Goal: Task Accomplishment & Management: Manage account settings

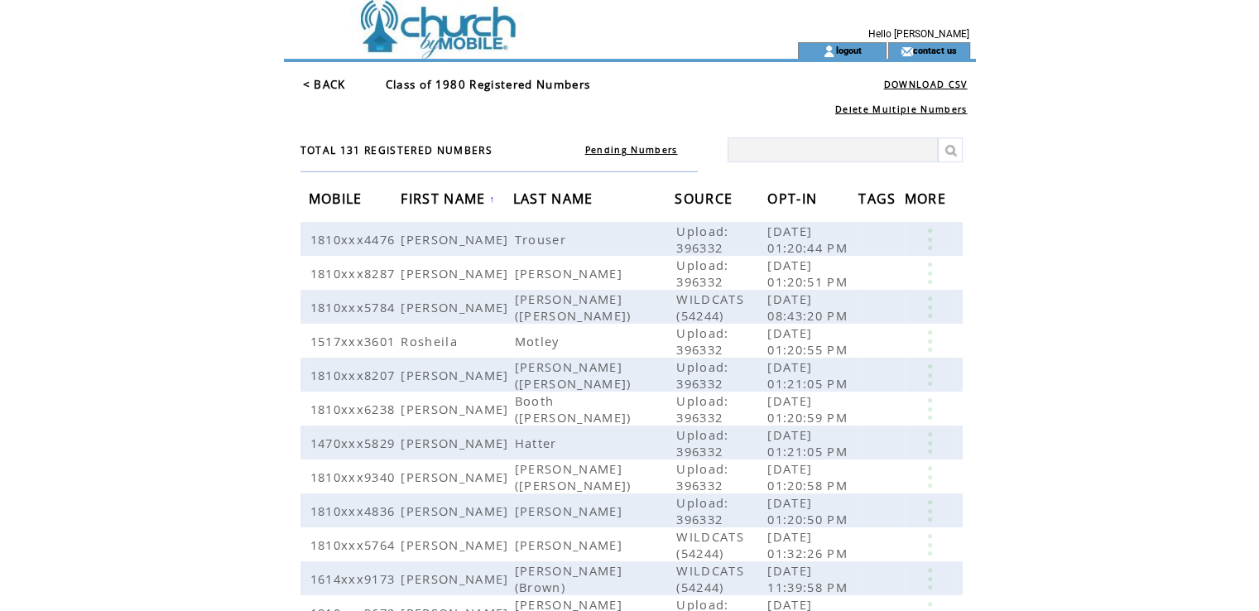
click at [312, 80] on link "< BACK" at bounding box center [324, 84] width 43 height 15
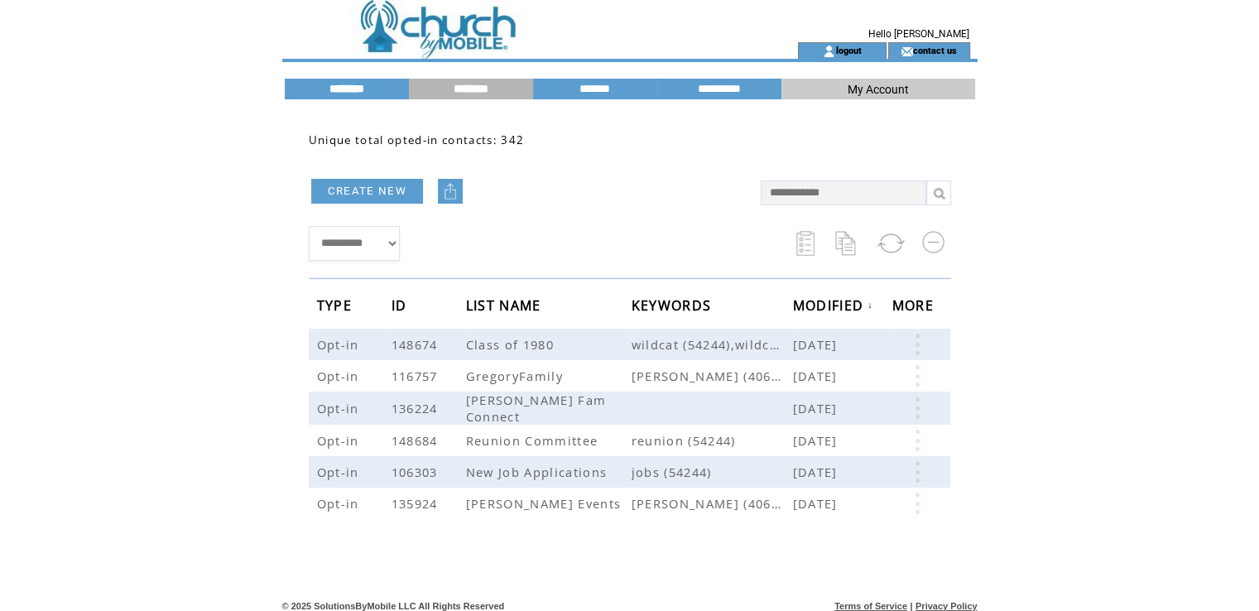
click at [343, 82] on input "********" at bounding box center [347, 89] width 124 height 14
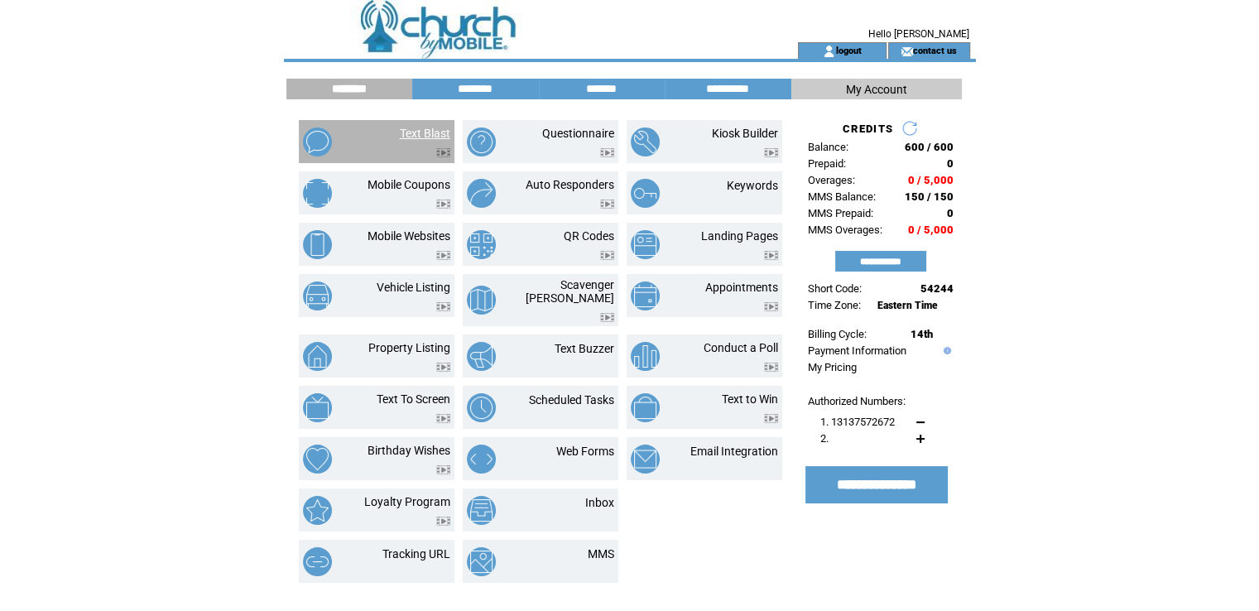
click at [407, 132] on link "Text Blast" at bounding box center [425, 133] width 51 height 13
click at [484, 83] on input "********" at bounding box center [475, 89] width 124 height 14
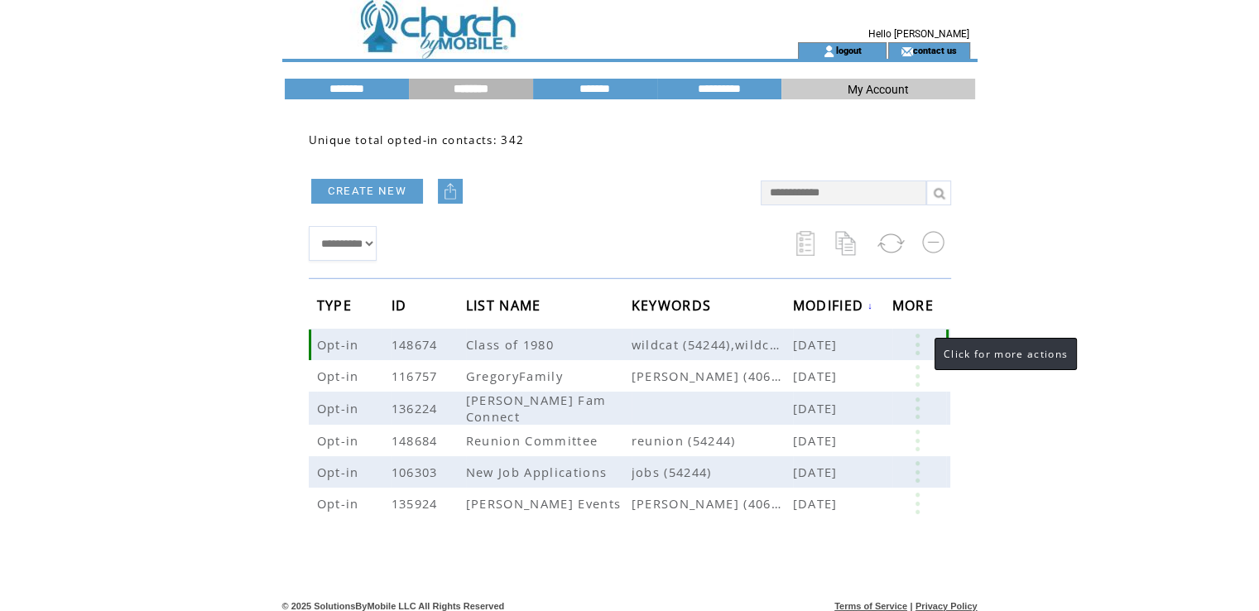
click at [918, 345] on link at bounding box center [918, 345] width 50 height 22
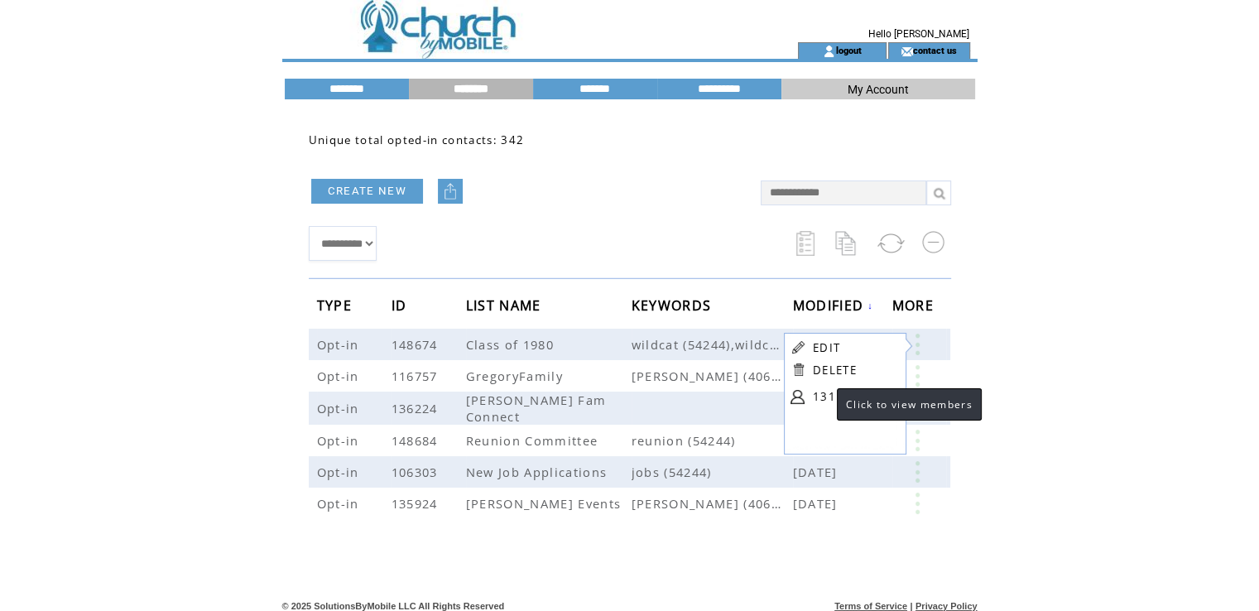
click at [821, 391] on link "131" at bounding box center [854, 396] width 83 height 25
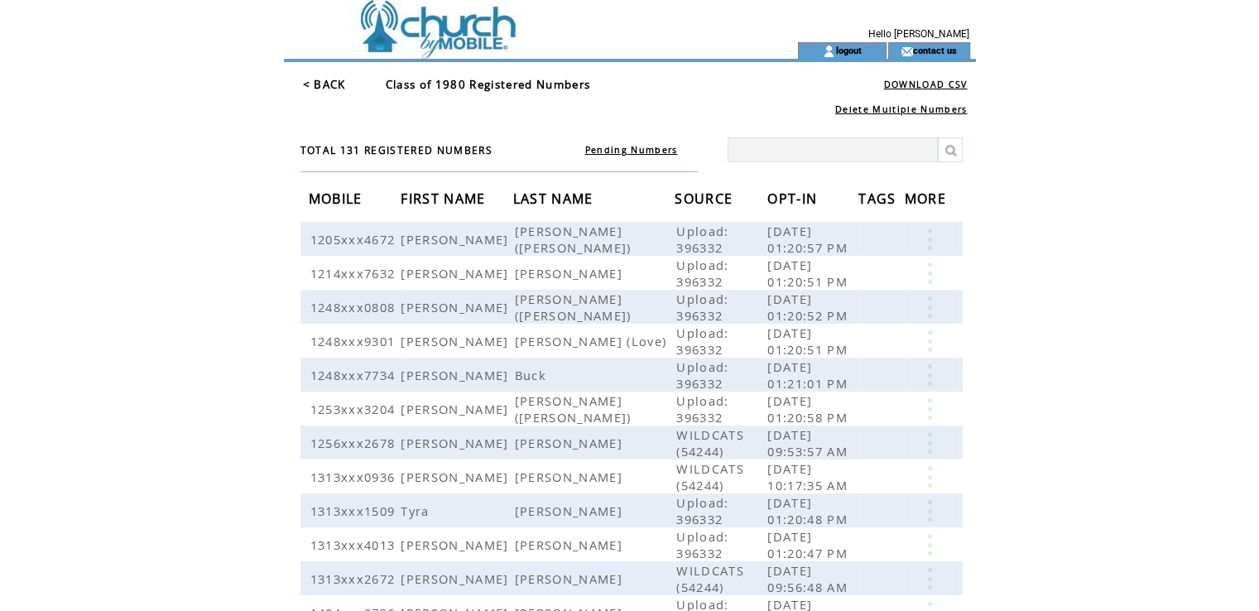
click at [457, 199] on span "FIRST NAME" at bounding box center [445, 200] width 89 height 31
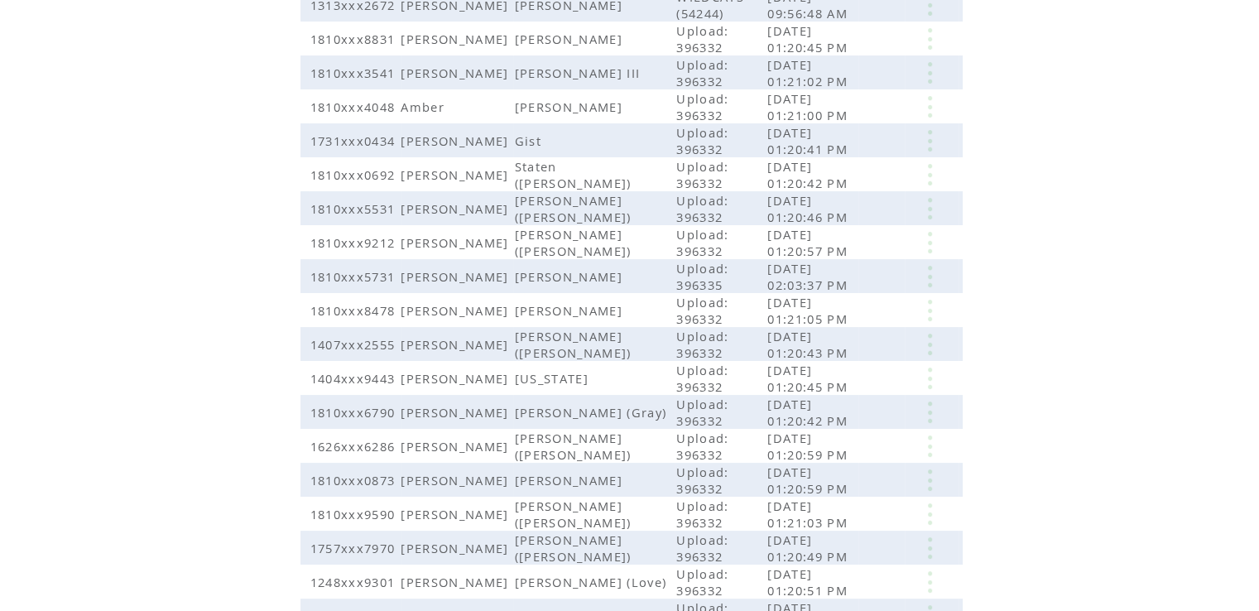
scroll to position [344, 0]
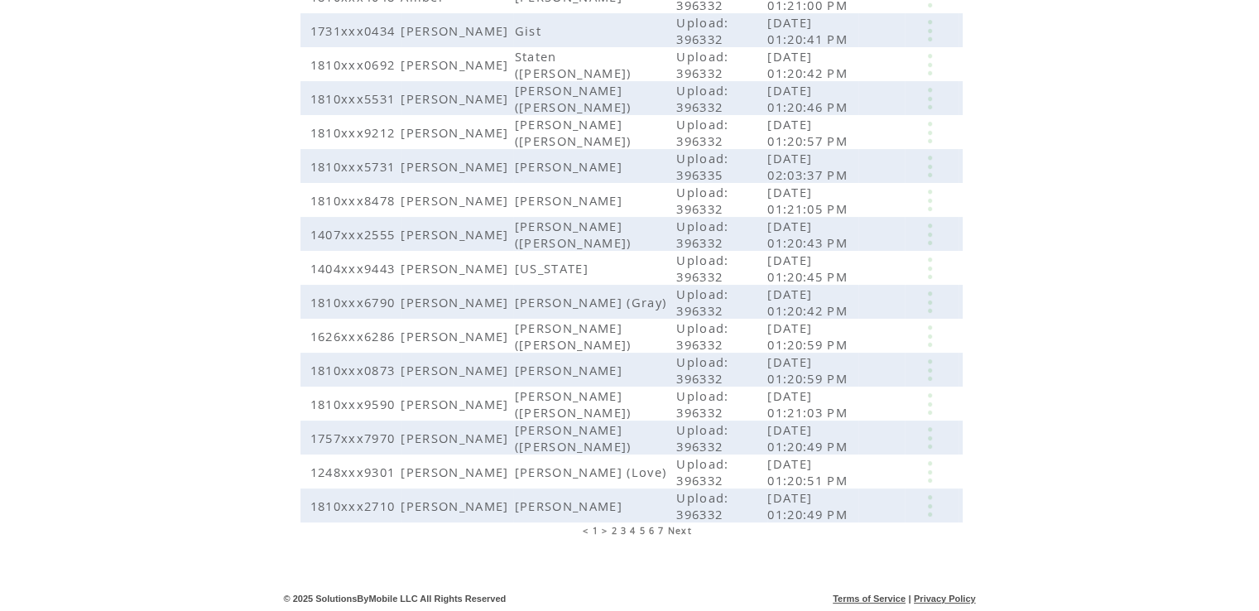
click at [621, 527] on span "3" at bounding box center [624, 531] width 6 height 12
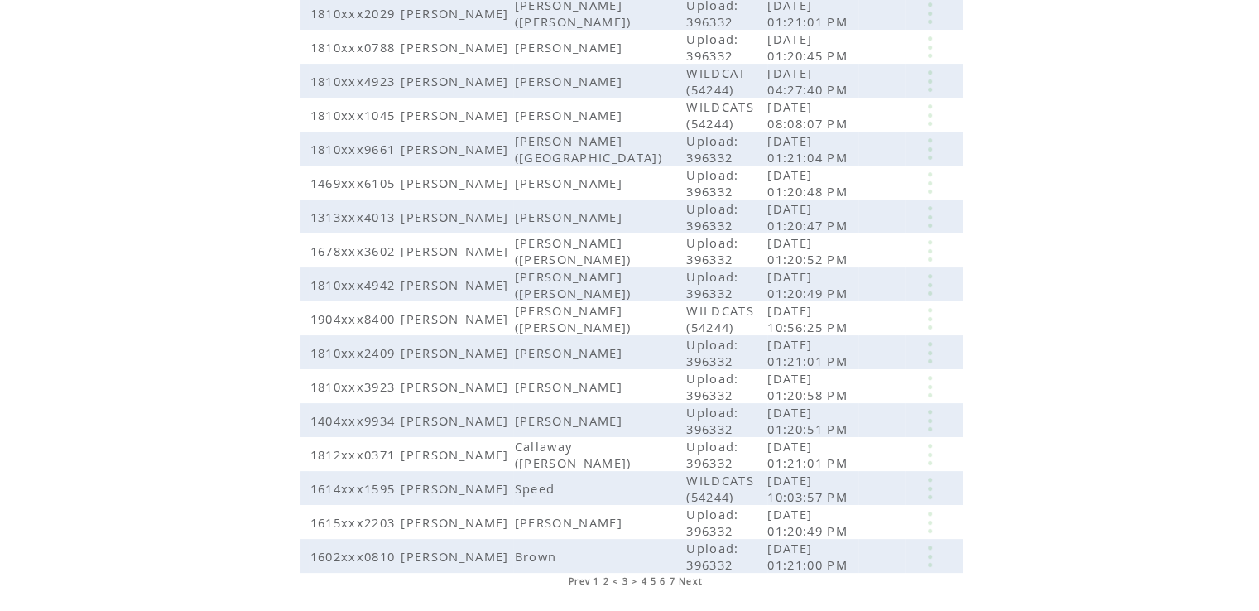
scroll to position [295, 0]
click at [643, 575] on span "4" at bounding box center [644, 581] width 6 height 12
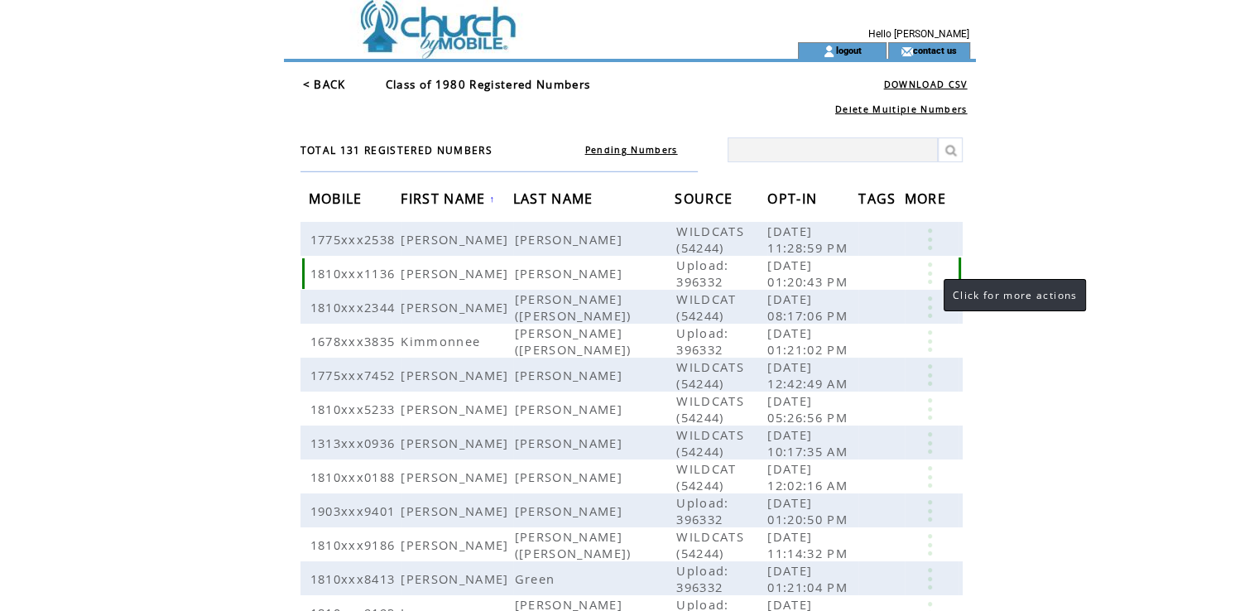
click at [927, 284] on link at bounding box center [930, 273] width 50 height 22
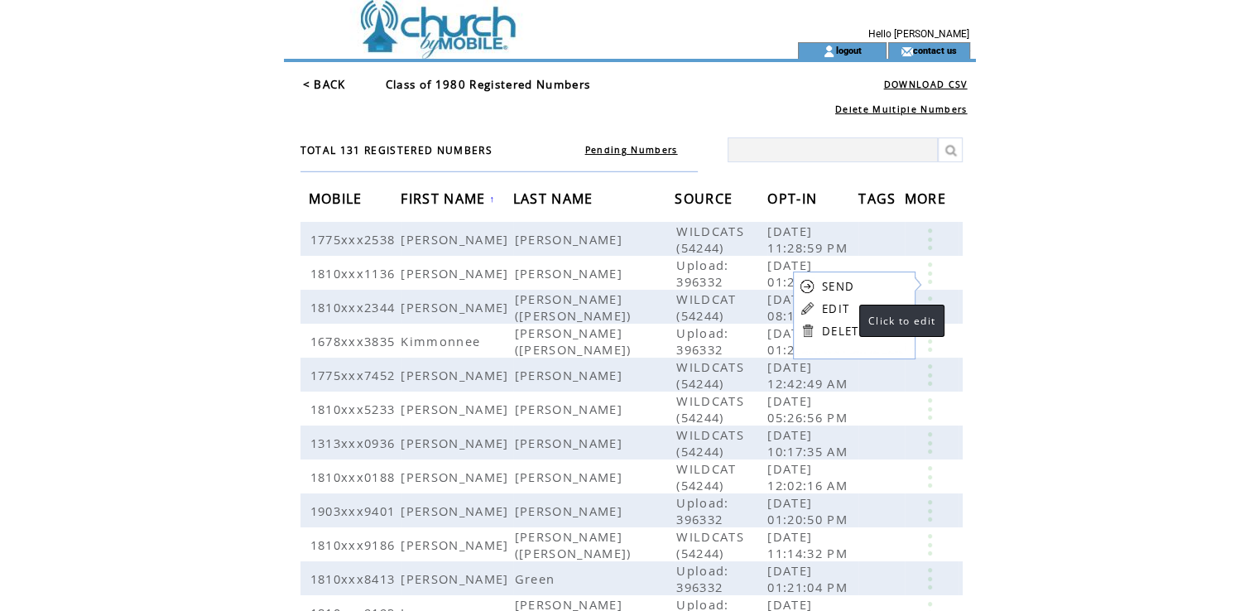
click at [843, 305] on link "EDIT" at bounding box center [835, 308] width 27 height 15
